Goal: Task Accomplishment & Management: Manage account settings

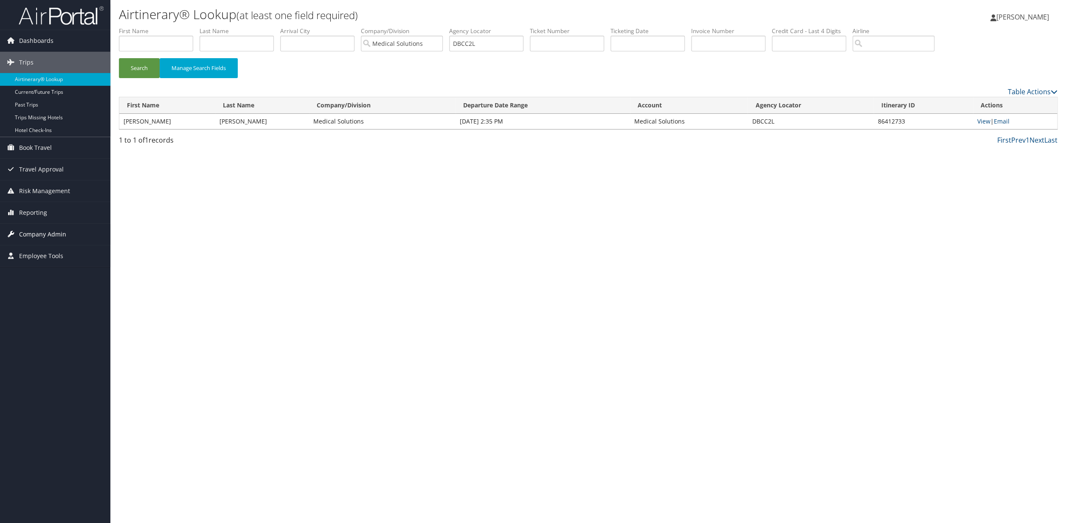
click at [42, 233] on span "Company Admin" at bounding box center [42, 234] width 47 height 21
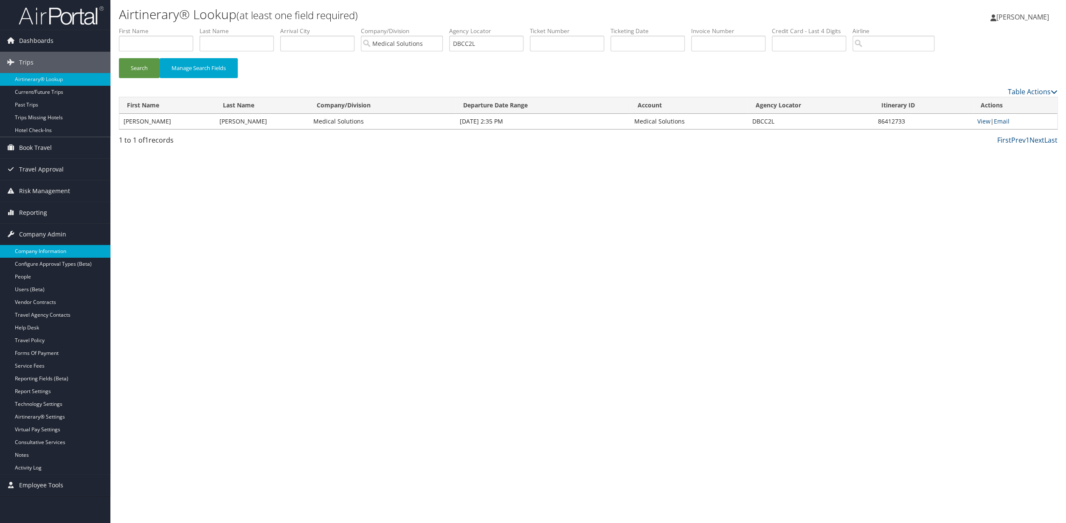
click at [38, 254] on link "Company Information" at bounding box center [55, 251] width 110 height 13
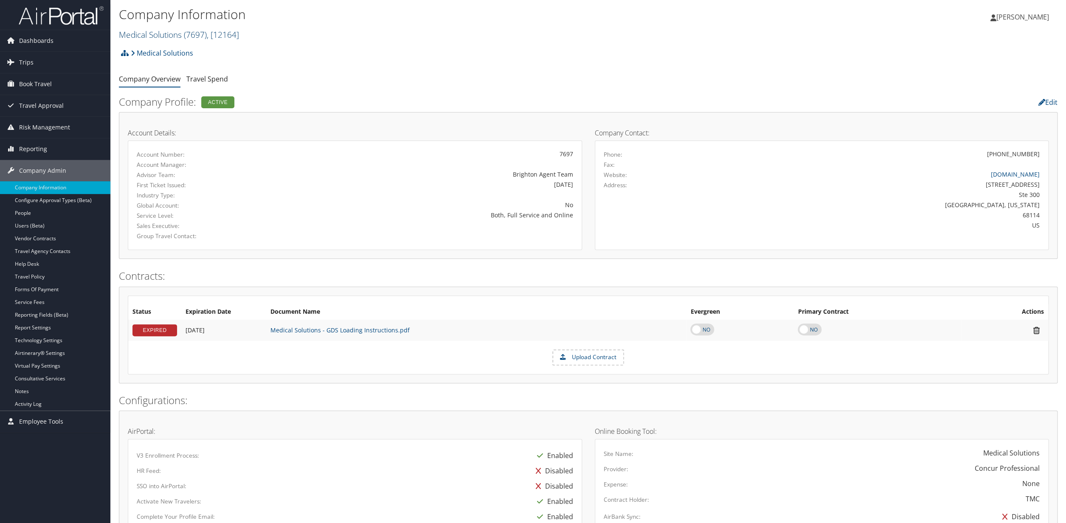
click at [191, 35] on span "( 7697 )" at bounding box center [195, 34] width 23 height 11
click at [152, 53] on input "search" at bounding box center [175, 50] width 112 height 16
type input "CHAP"
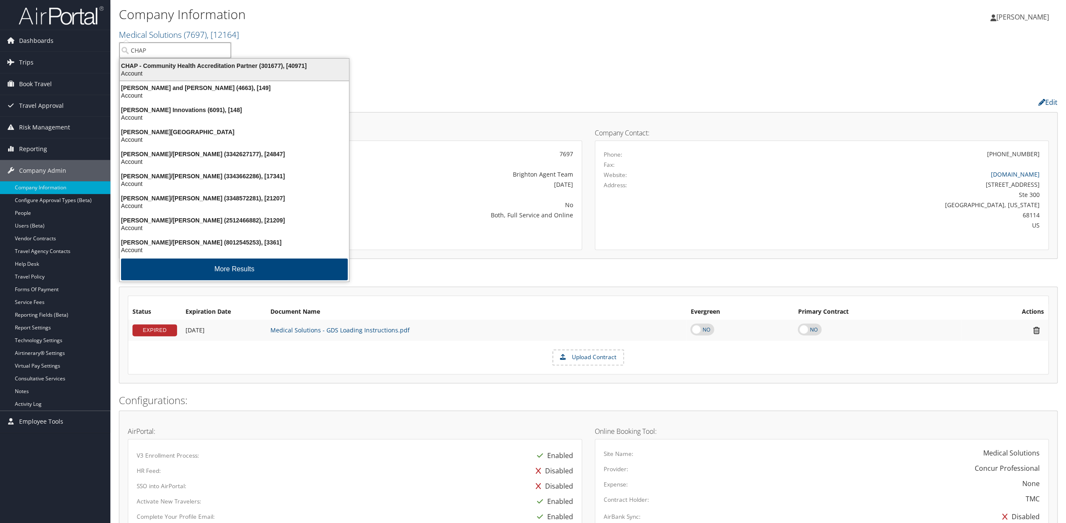
click at [168, 73] on div "Account" at bounding box center [234, 74] width 239 height 8
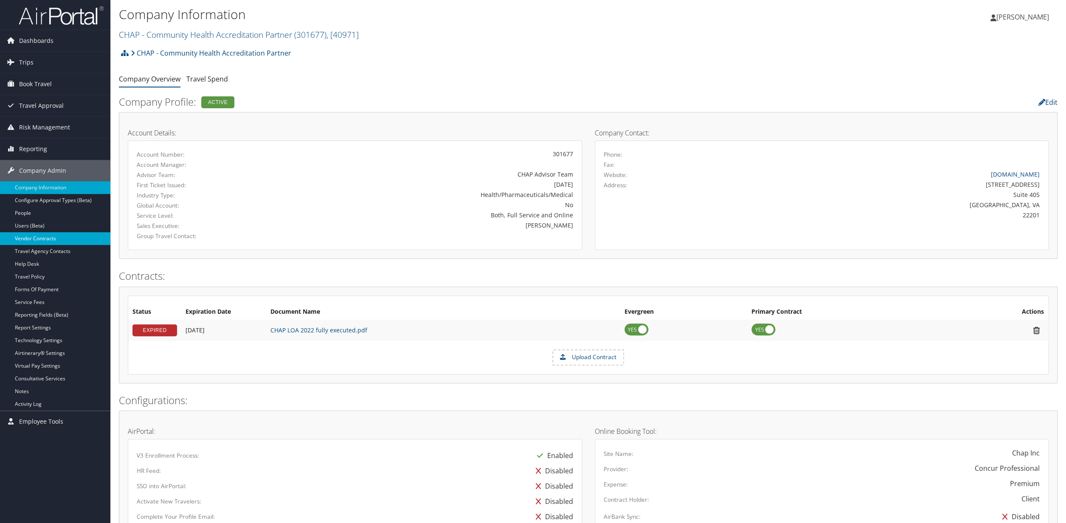
click at [32, 238] on link "Vendor Contracts" at bounding box center [55, 238] width 110 height 13
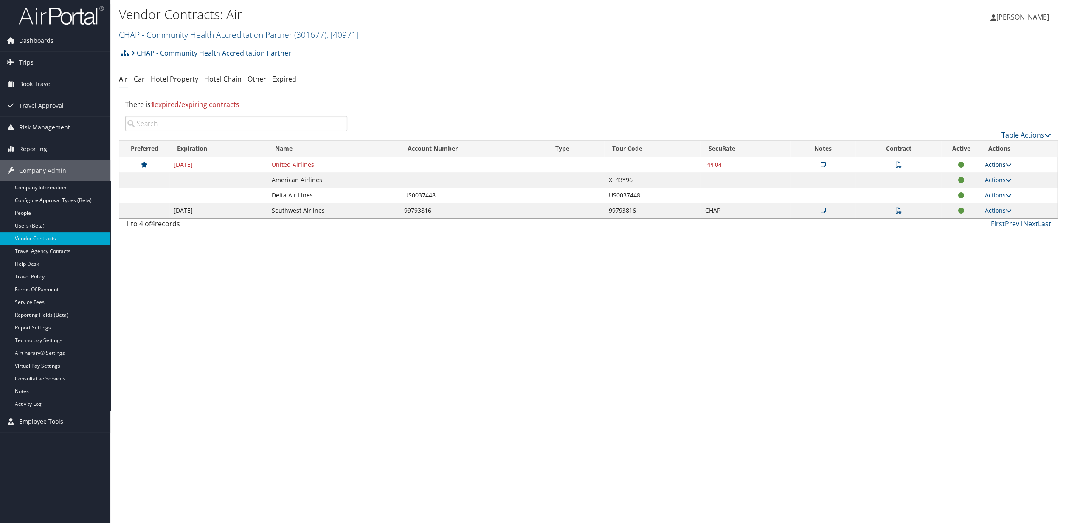
click at [987, 166] on link "Actions" at bounding box center [998, 164] width 27 height 8
click at [973, 213] on link "Edit Contract" at bounding box center [981, 206] width 56 height 14
select select "[object Object]"
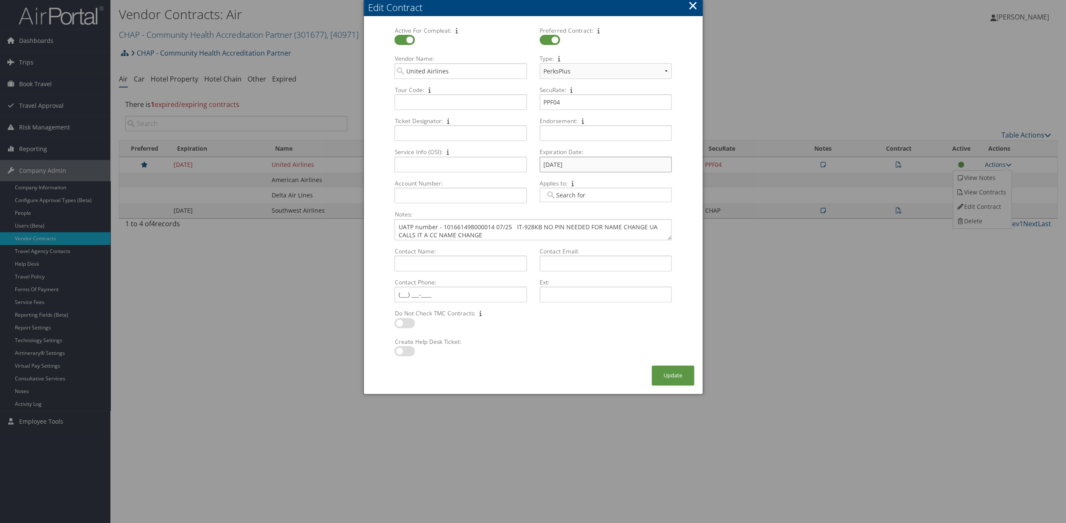
click at [571, 166] on input "09/29/2025" at bounding box center [605, 165] width 132 height 16
click at [587, 167] on input "09/29/2025" at bounding box center [605, 165] width 132 height 16
type input "09/29/2026"
click at [671, 372] on button "Update" at bounding box center [672, 375] width 42 height 20
